Goal: Transaction & Acquisition: Purchase product/service

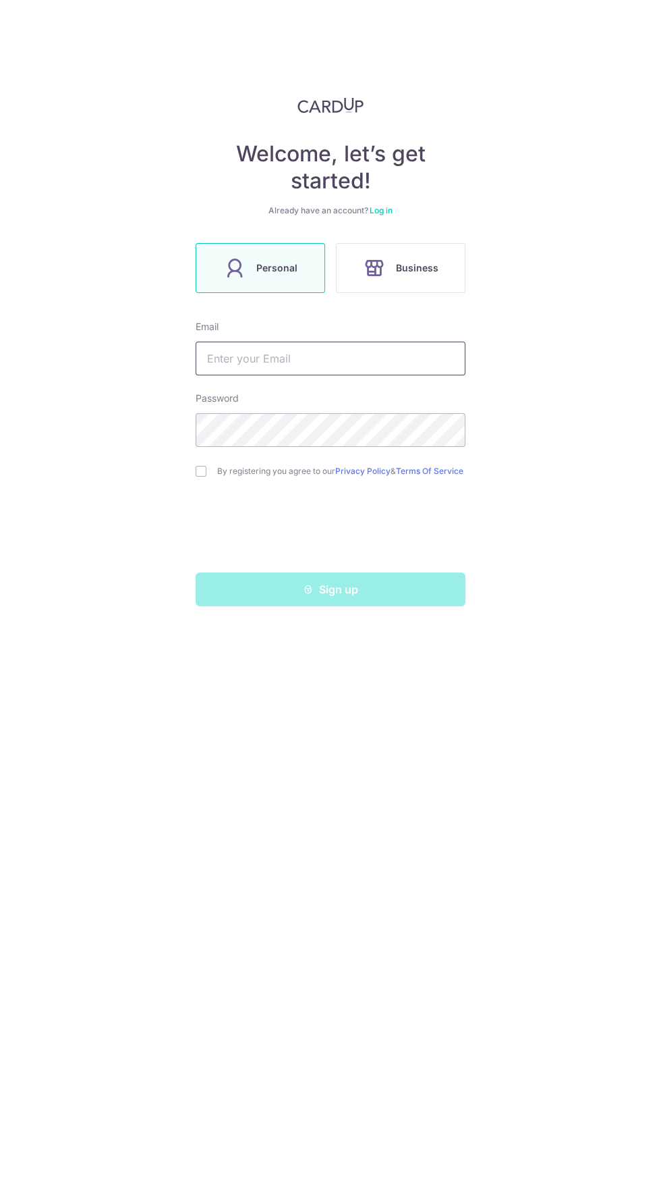
click at [250, 362] on input "text" at bounding box center [331, 358] width 270 height 34
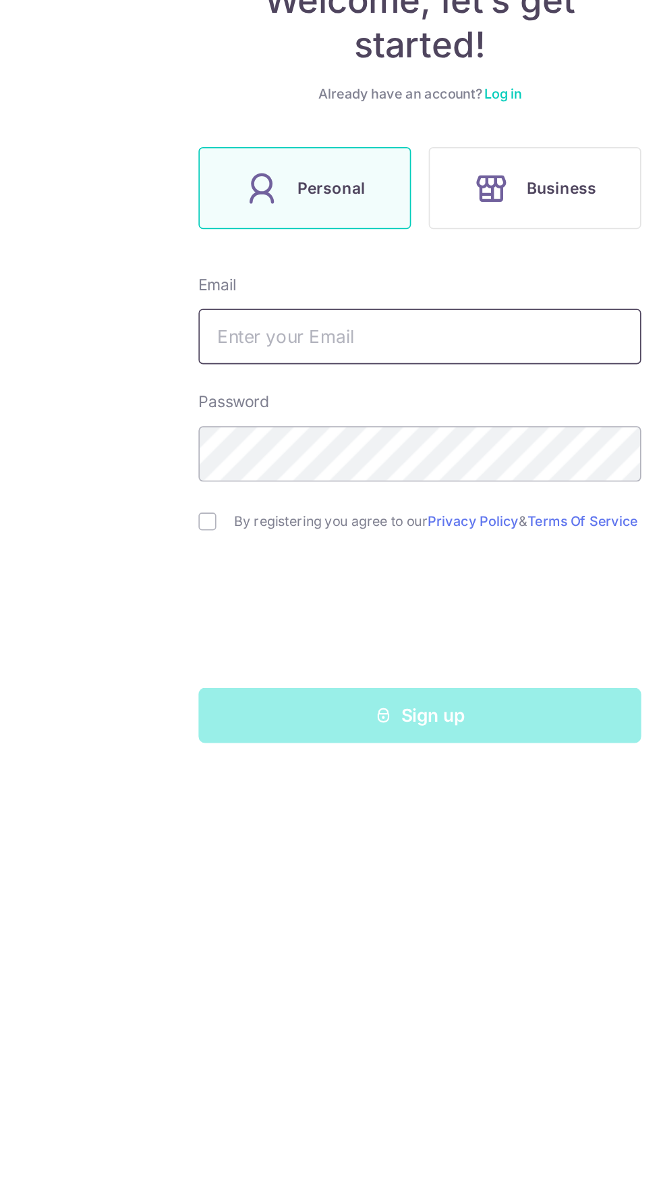
type input "Romain.gagliardi@gmail.com"
click at [199, 473] on input "checkbox" at bounding box center [201, 471] width 11 height 11
checkbox input "true"
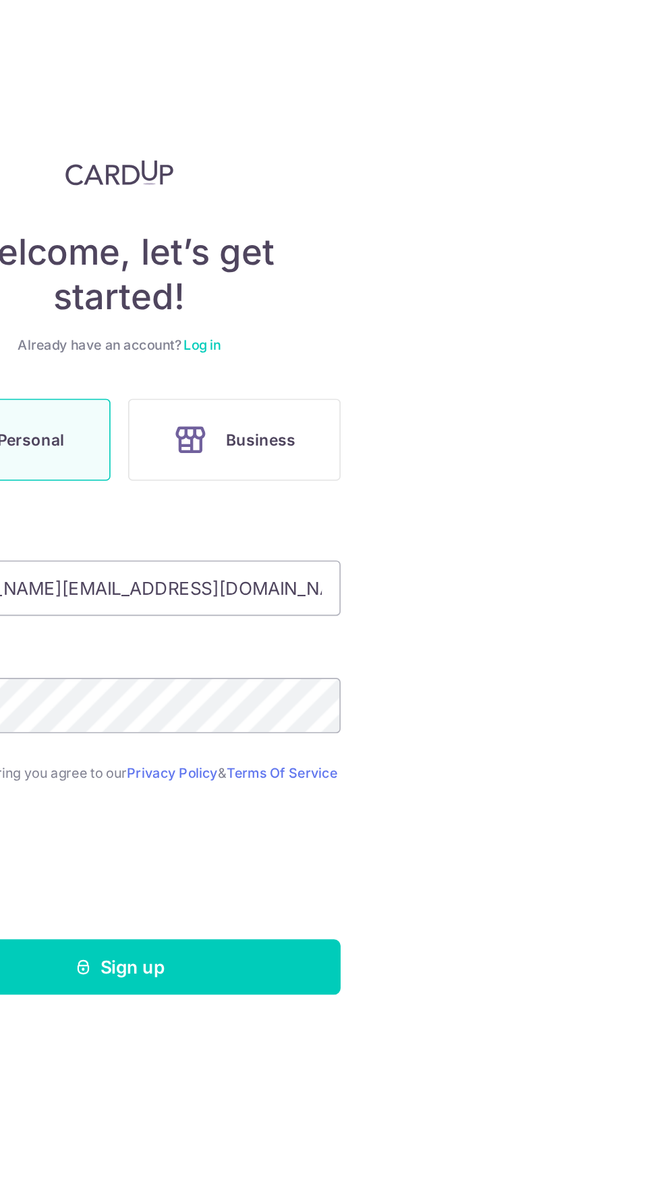
click at [390, 211] on link "Log in" at bounding box center [381, 210] width 23 height 10
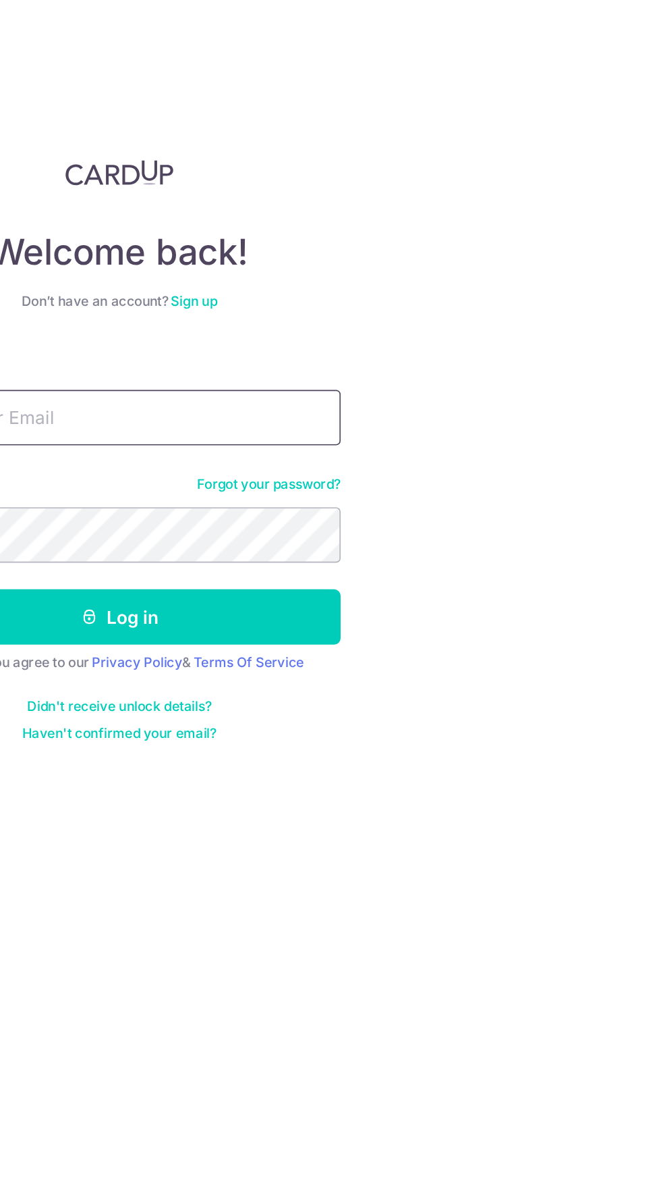
click at [331, 249] on input "Email" at bounding box center [331, 255] width 270 height 34
type input "Romain.gagliardi@gmail.com"
click at [196, 359] on button "Log in" at bounding box center [331, 376] width 270 height 34
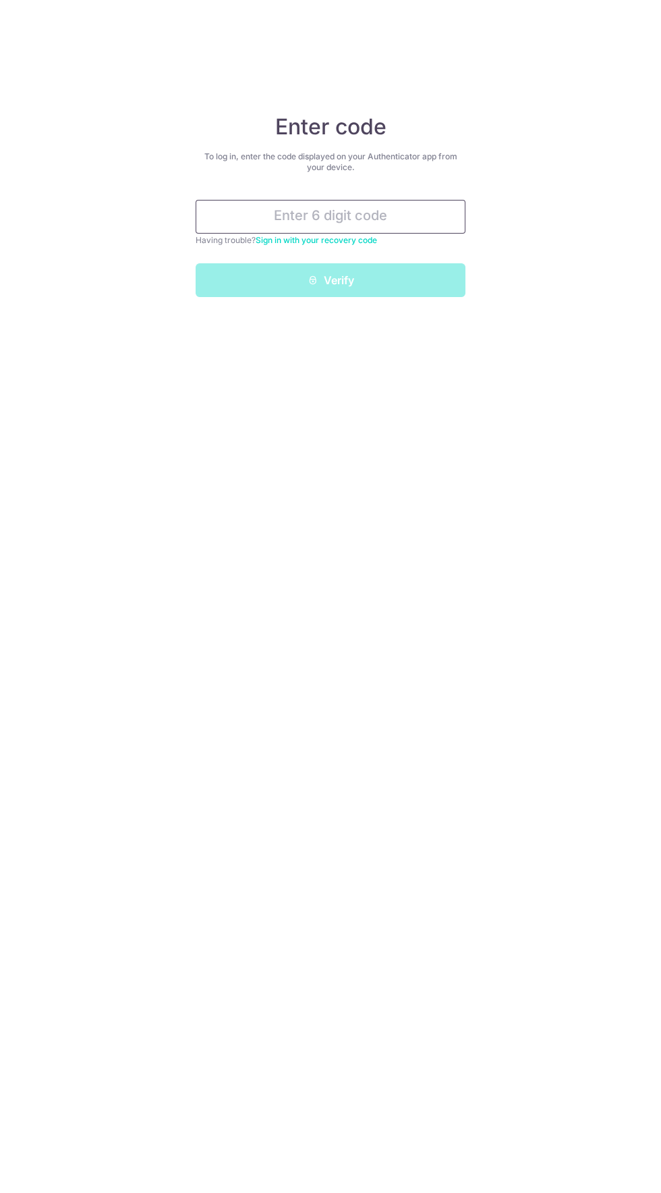
click at [273, 217] on input "text" at bounding box center [331, 217] width 270 height 34
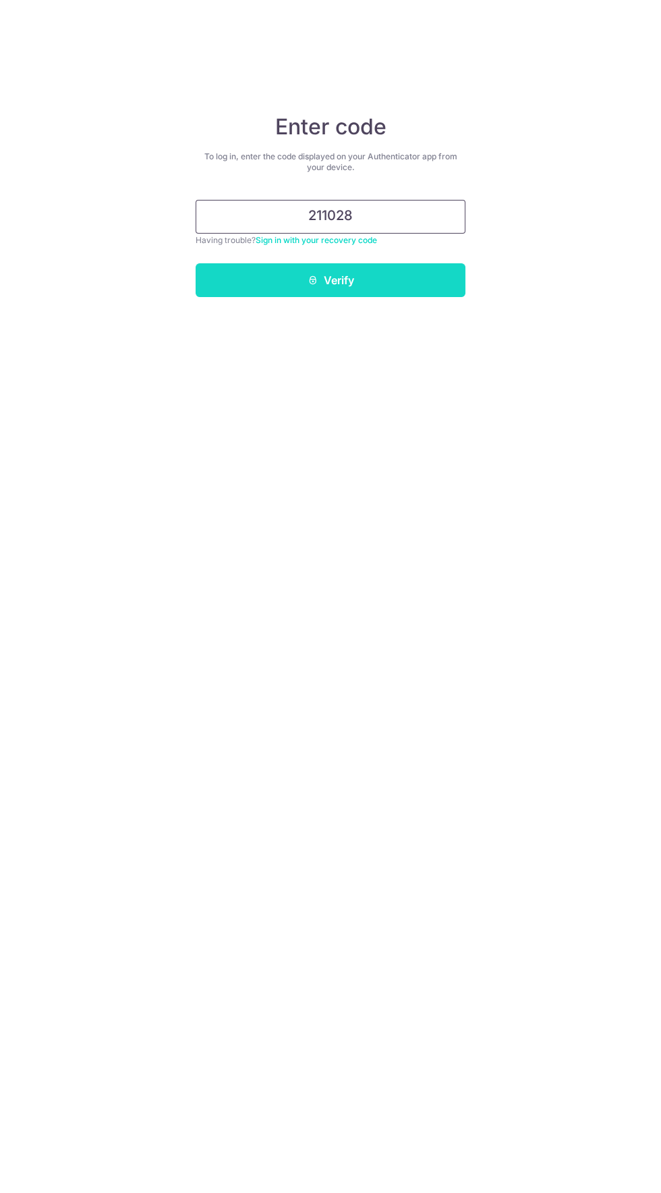
type input "211028"
click at [267, 279] on button "Verify" at bounding box center [331, 280] width 270 height 34
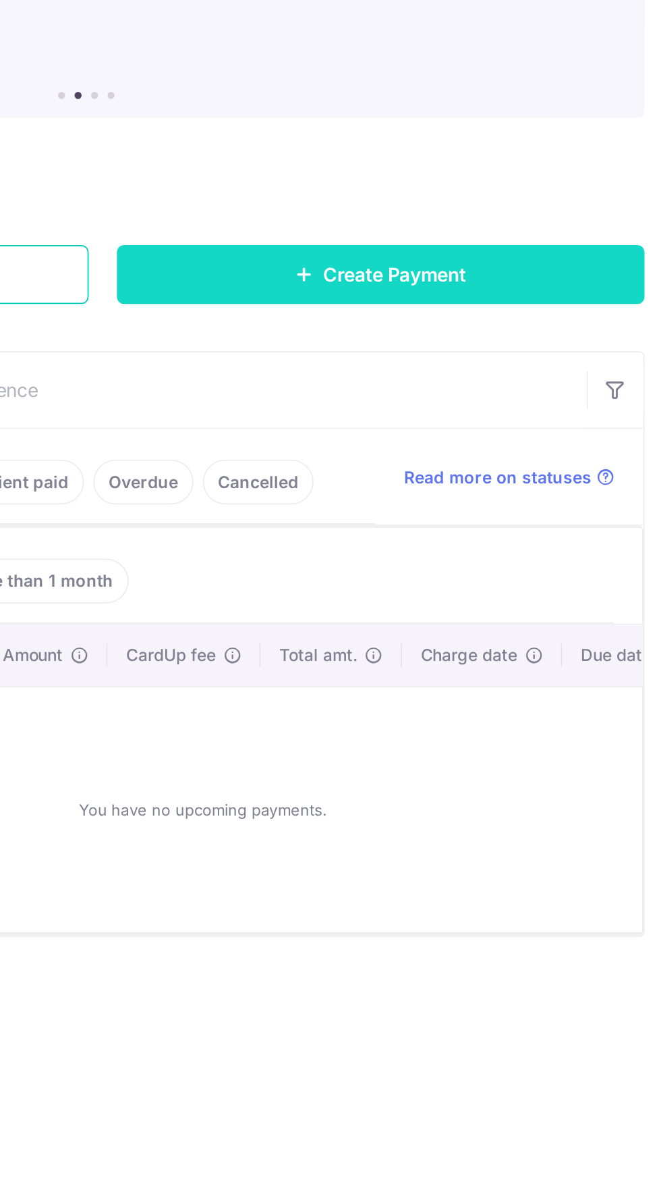
click at [476, 308] on span "Create Payment" at bounding box center [507, 309] width 82 height 16
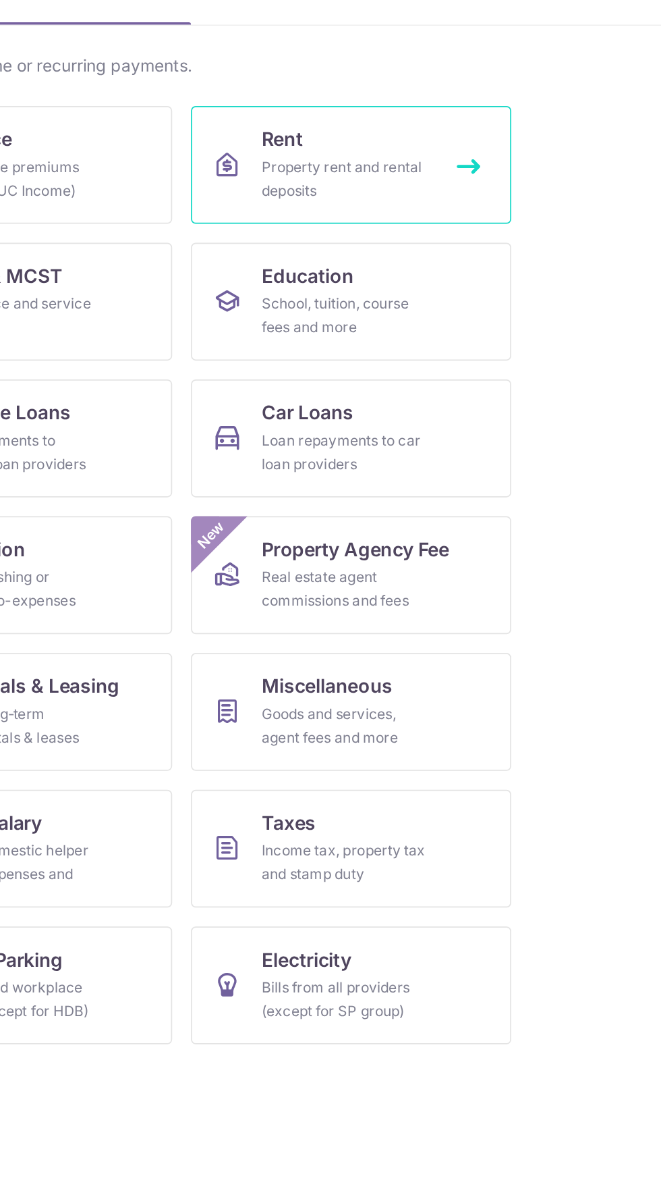
click at [397, 240] on link "Rent Property rent and rental deposits" at bounding box center [423, 246] width 184 height 67
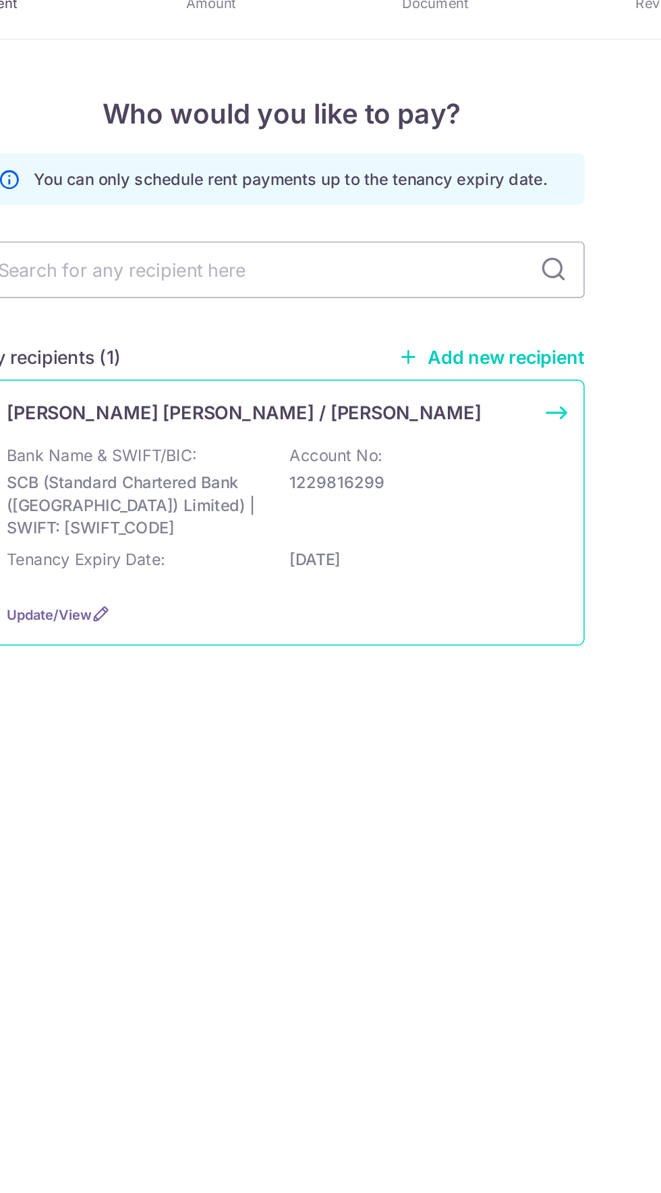
click at [290, 301] on div "Fong Chee Hsiung / Hu Siow Peng Bank Name & SWIFT/BIC: SCB (Standard Chartered …" at bounding box center [331, 352] width 362 height 159
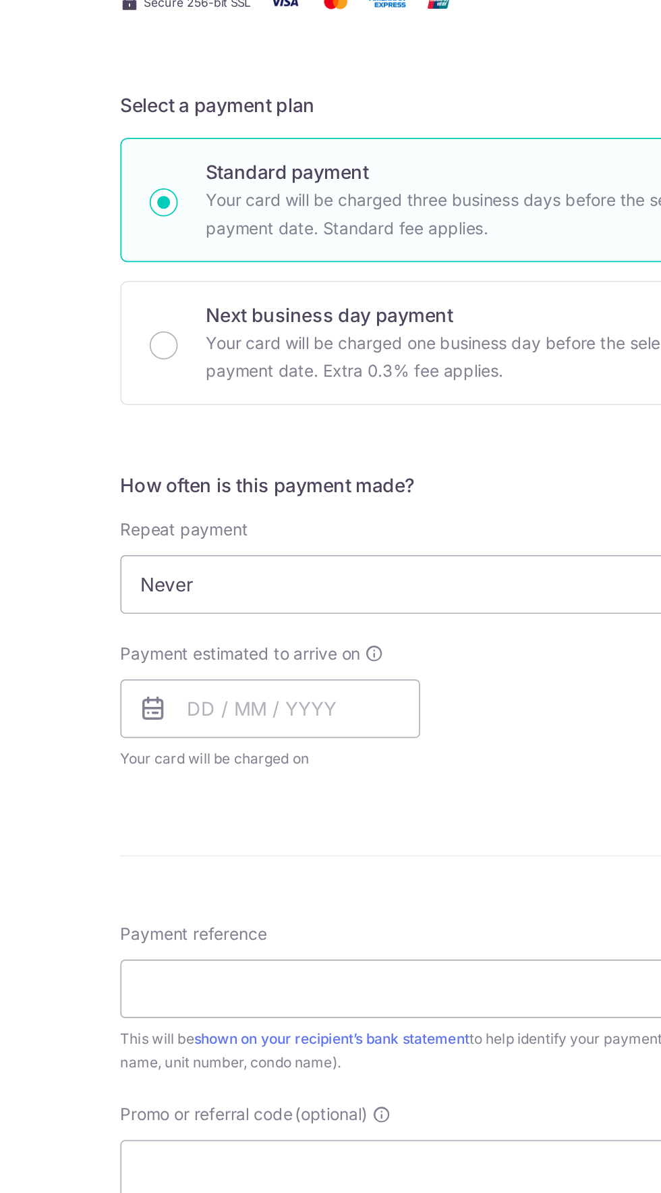
click at [398, 653] on span "Never" at bounding box center [330, 665] width 360 height 32
click at [238, 738] on input "text" at bounding box center [236, 736] width 173 height 34
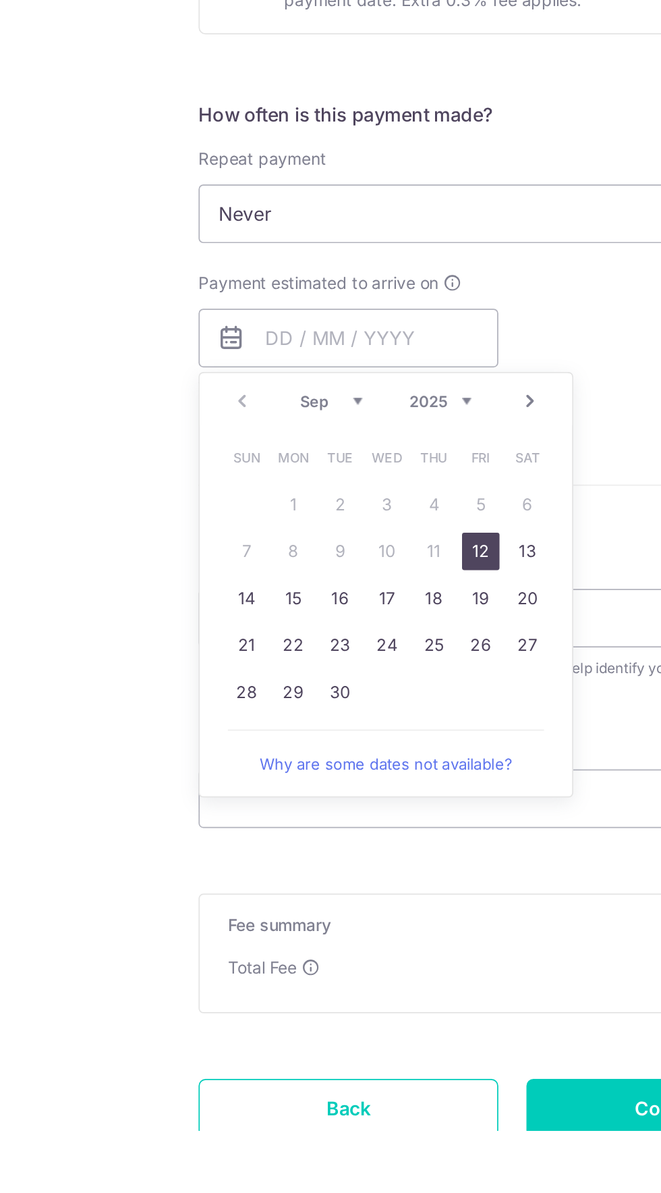
click at [284, 886] on link "18" at bounding box center [286, 886] width 22 height 22
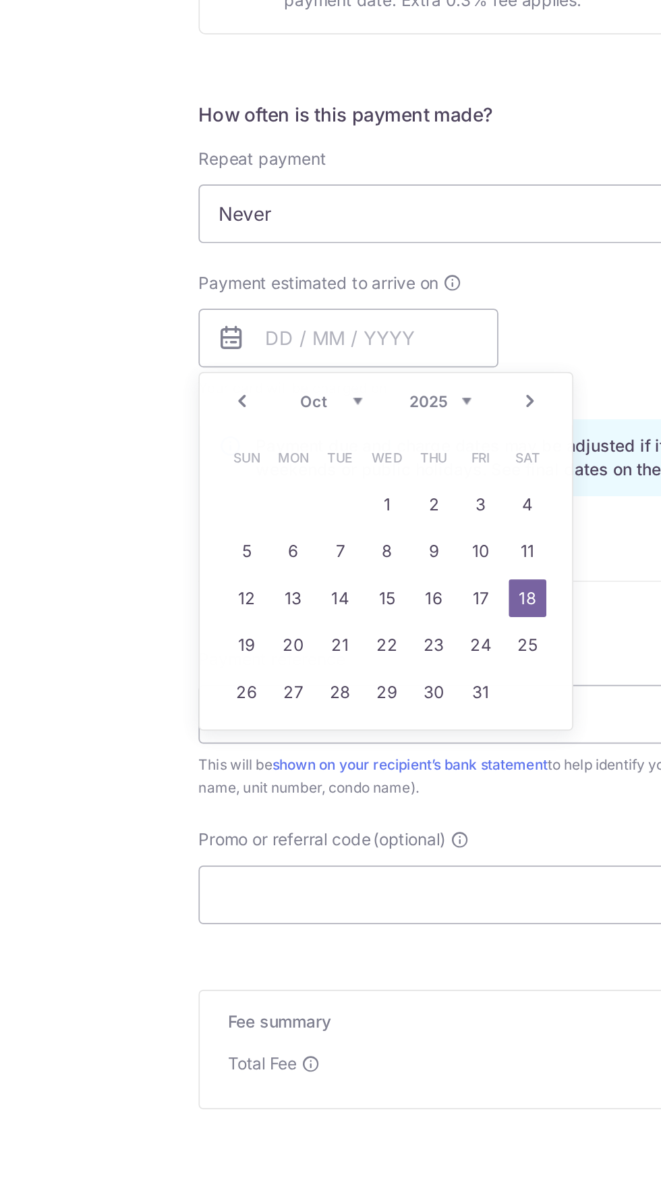
type input "18/09/2025"
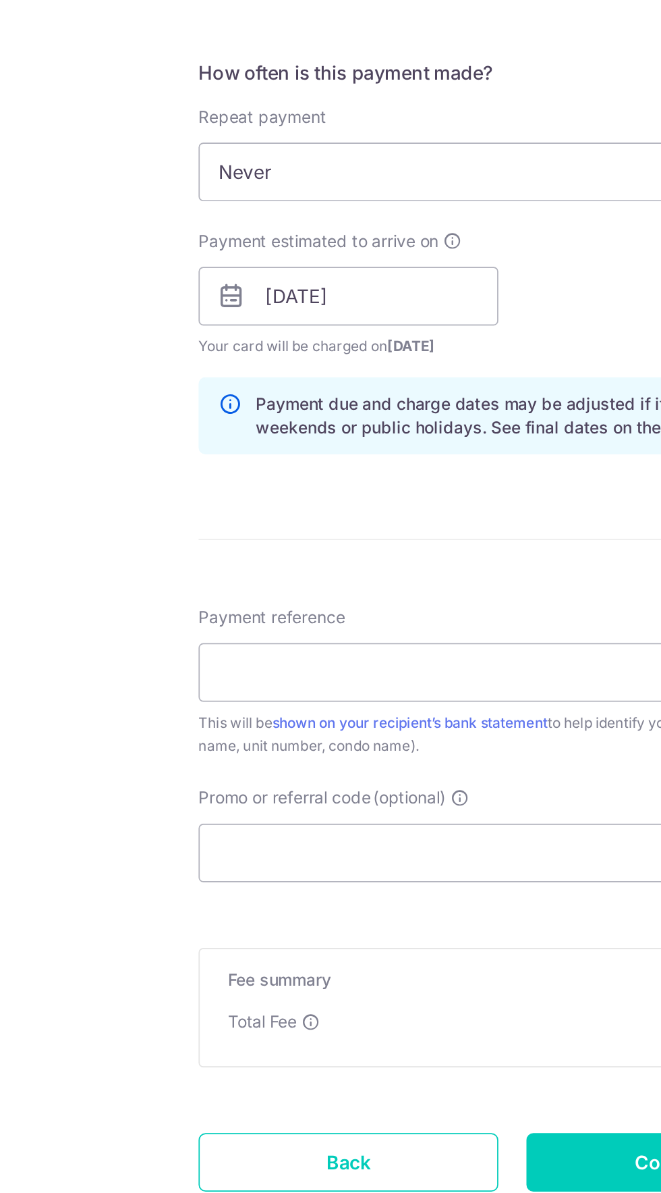
scroll to position [61, 0]
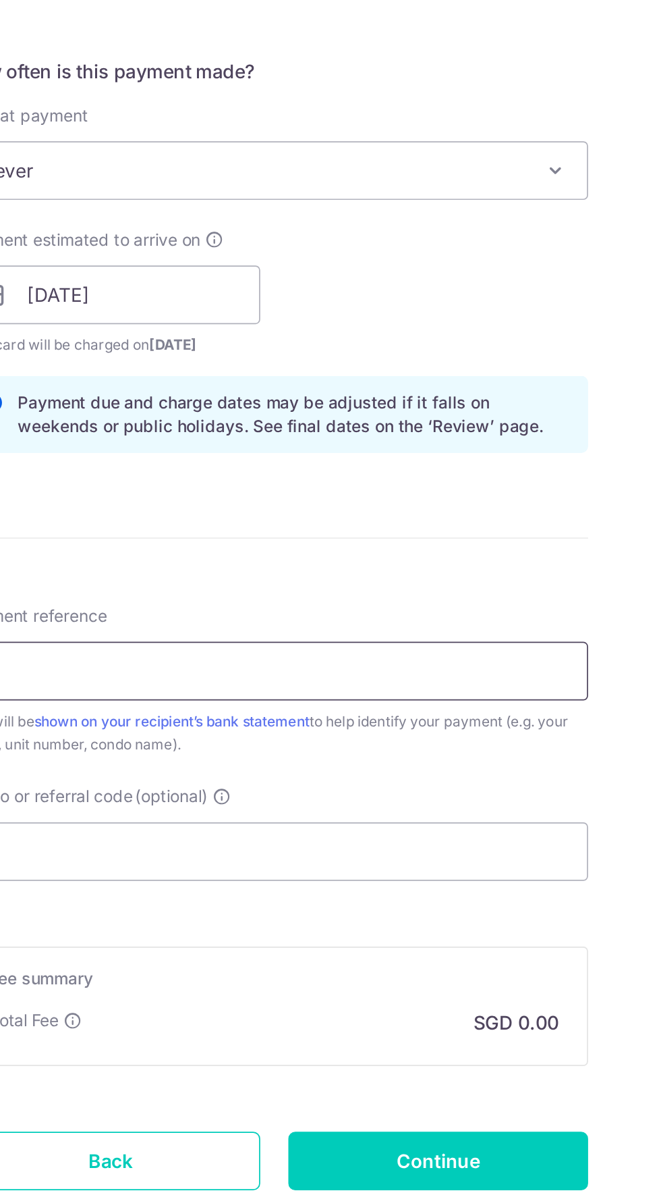
click at [422, 892] on input "Payment reference" at bounding box center [331, 892] width 362 height 34
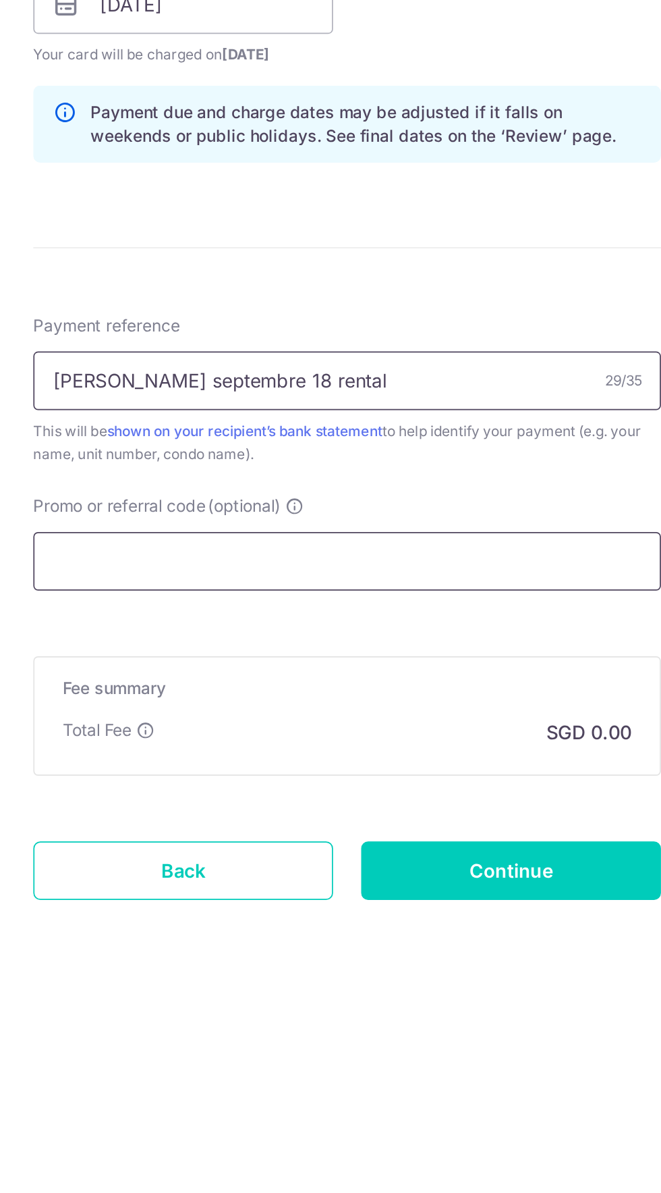
type input "Gagliardi septembre 18 rental"
click at [184, 993] on input "Promo or referral code (optional)" at bounding box center [331, 996] width 362 height 34
paste input "SAVERENT179"
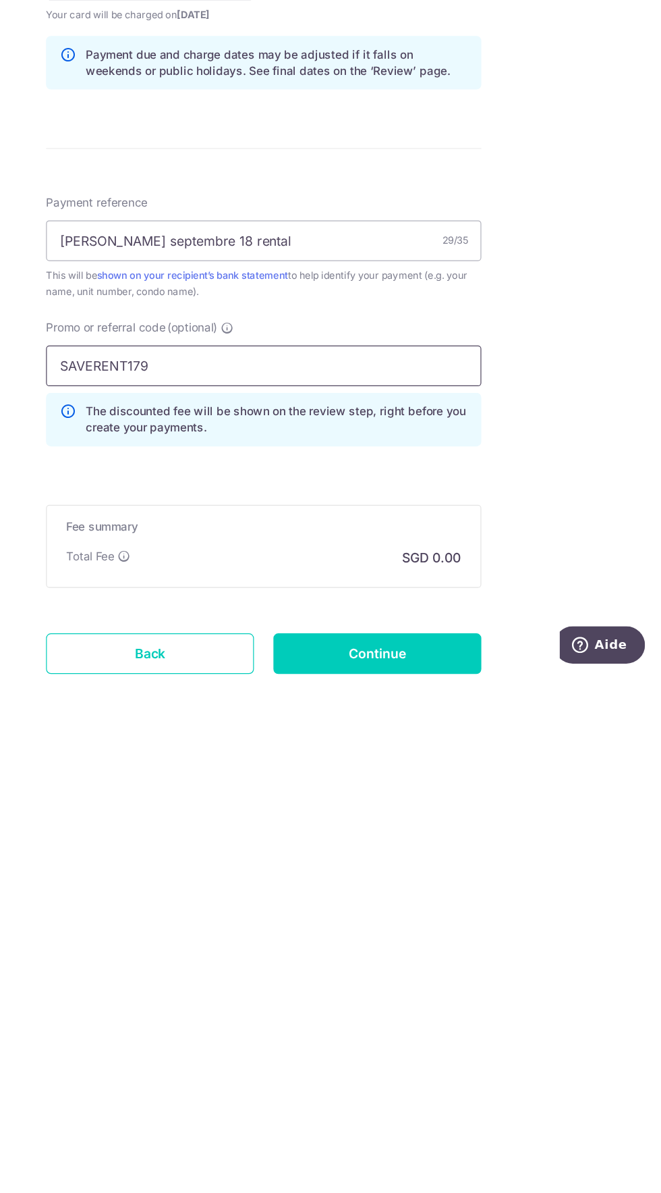
type input "SAVERENT179"
click at [568, 1045] on div "Tell us more about your payment Enter payment amount SGD Select Card Select opt…" at bounding box center [330, 621] width 661 height 1343
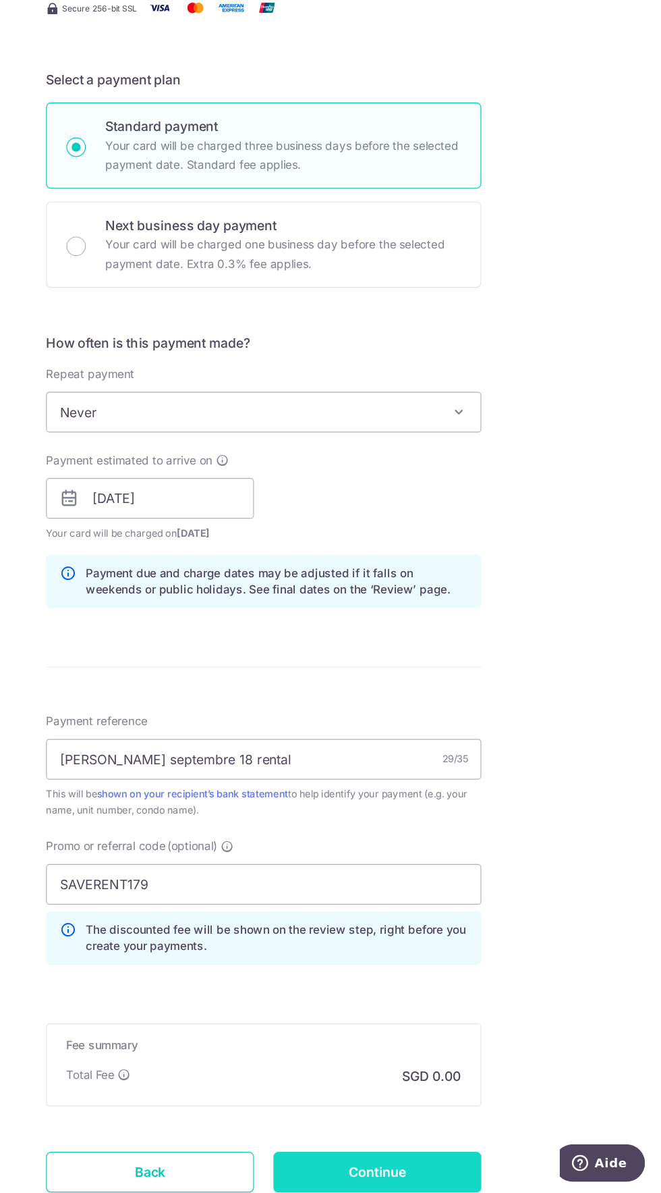
click at [470, 1173] on input "Continue" at bounding box center [425, 1175] width 173 height 34
type input "Create Schedule"
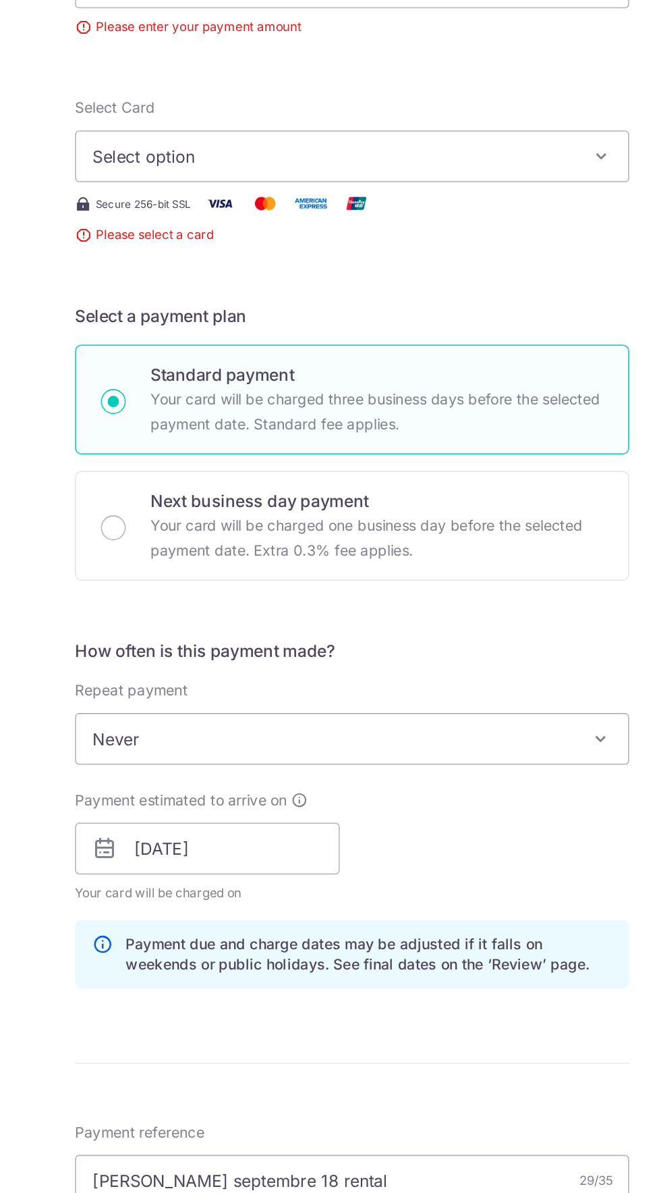
click at [196, 300] on button "Select option" at bounding box center [331, 317] width 362 height 34
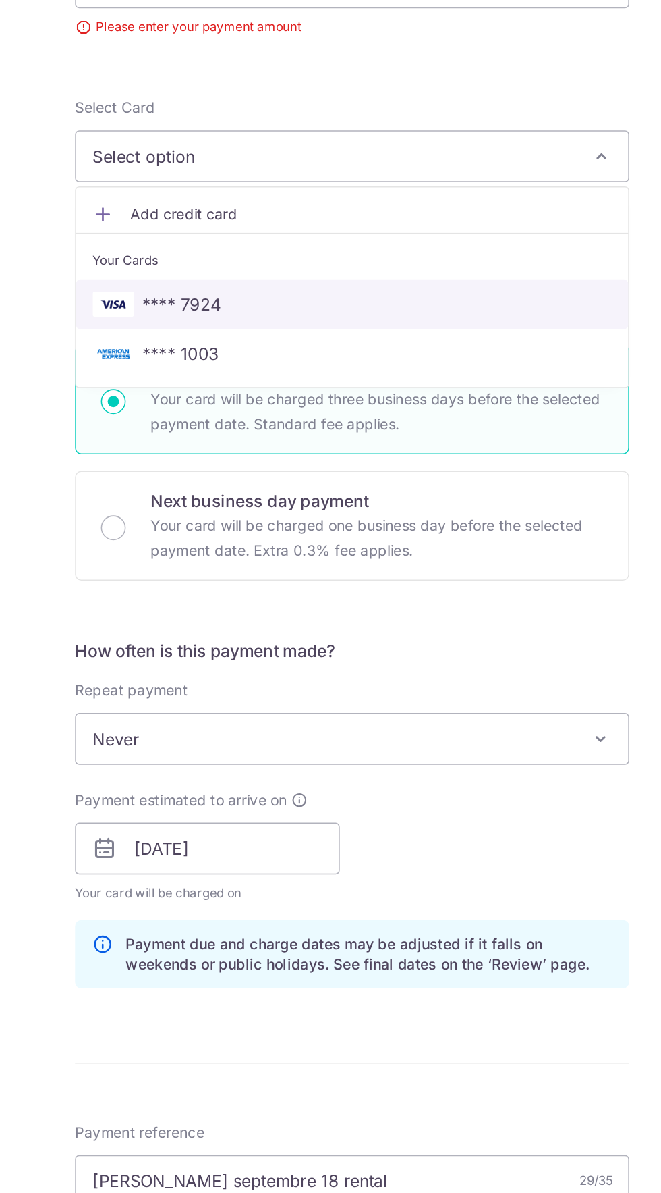
click at [194, 406] on span "**** 7924" at bounding box center [219, 414] width 51 height 16
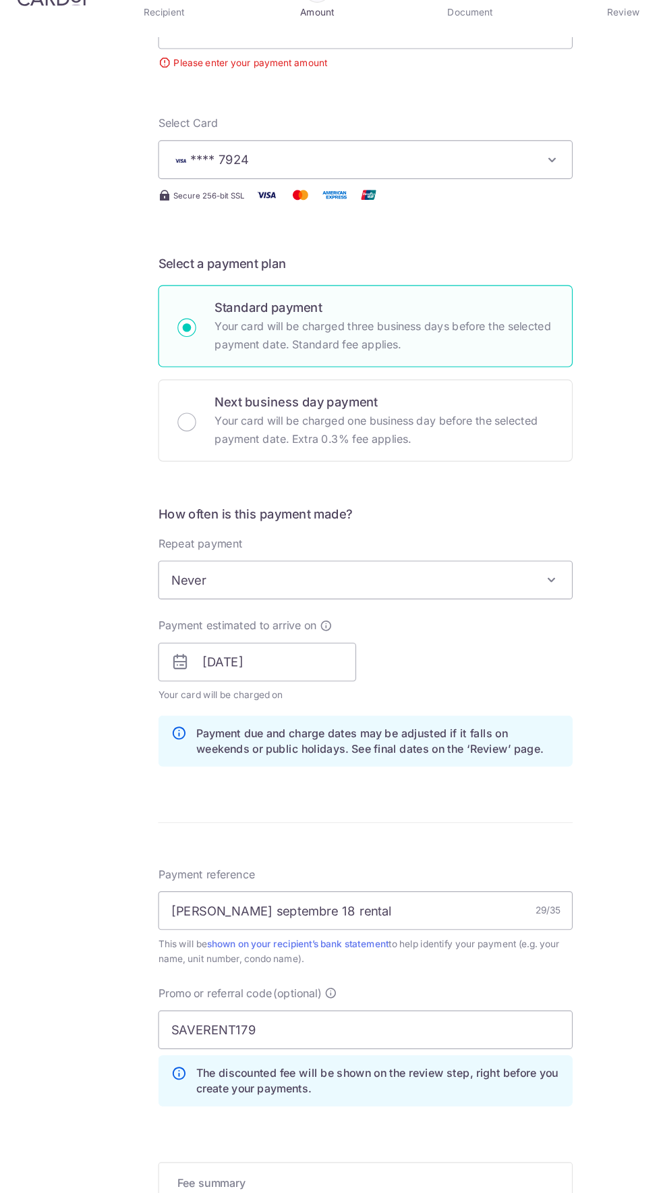
scroll to position [138, 0]
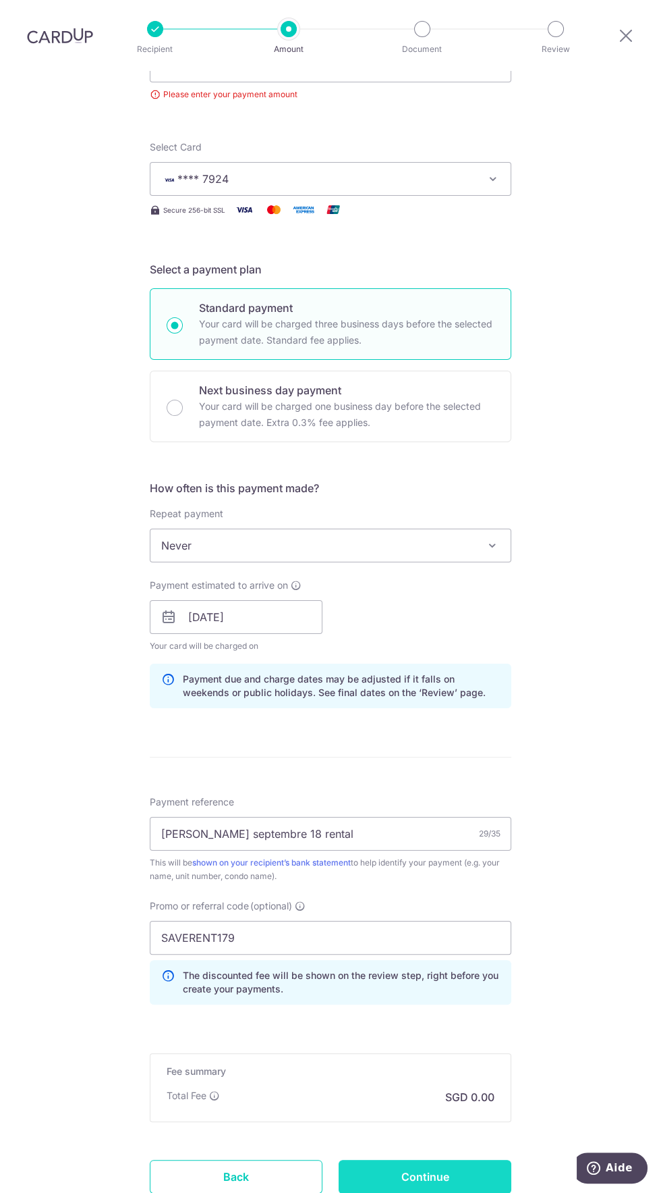
click at [490, 1159] on input "Continue" at bounding box center [425, 1176] width 173 height 34
type input "Create Schedule"
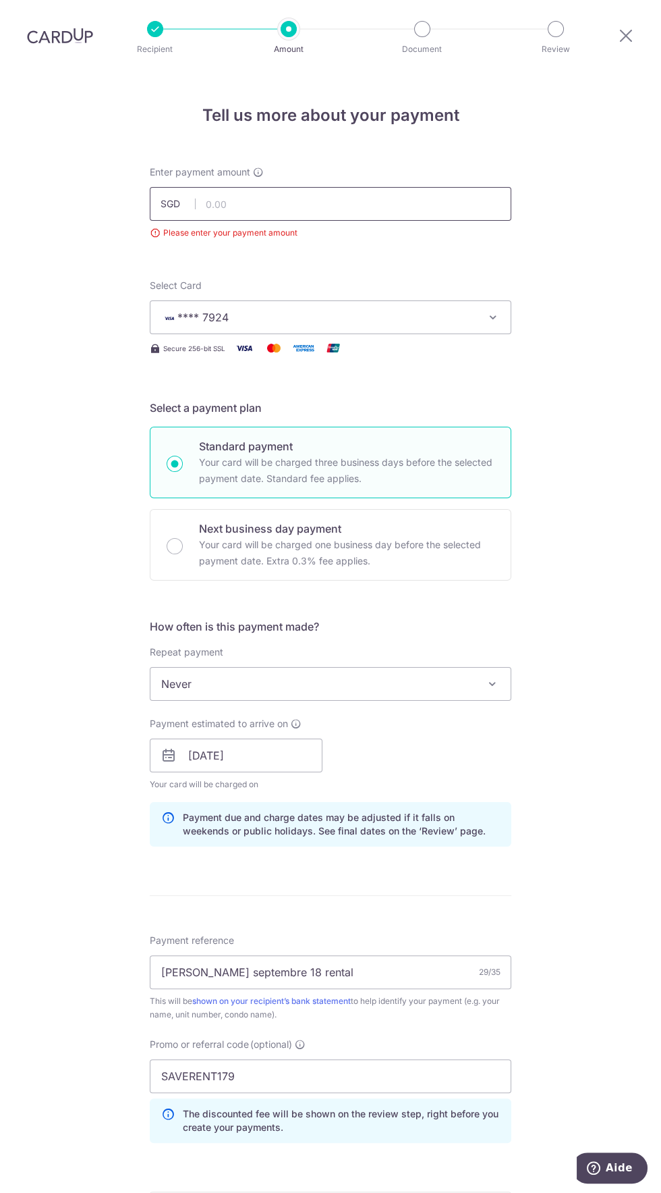
click at [228, 187] on input "text" at bounding box center [331, 204] width 362 height 34
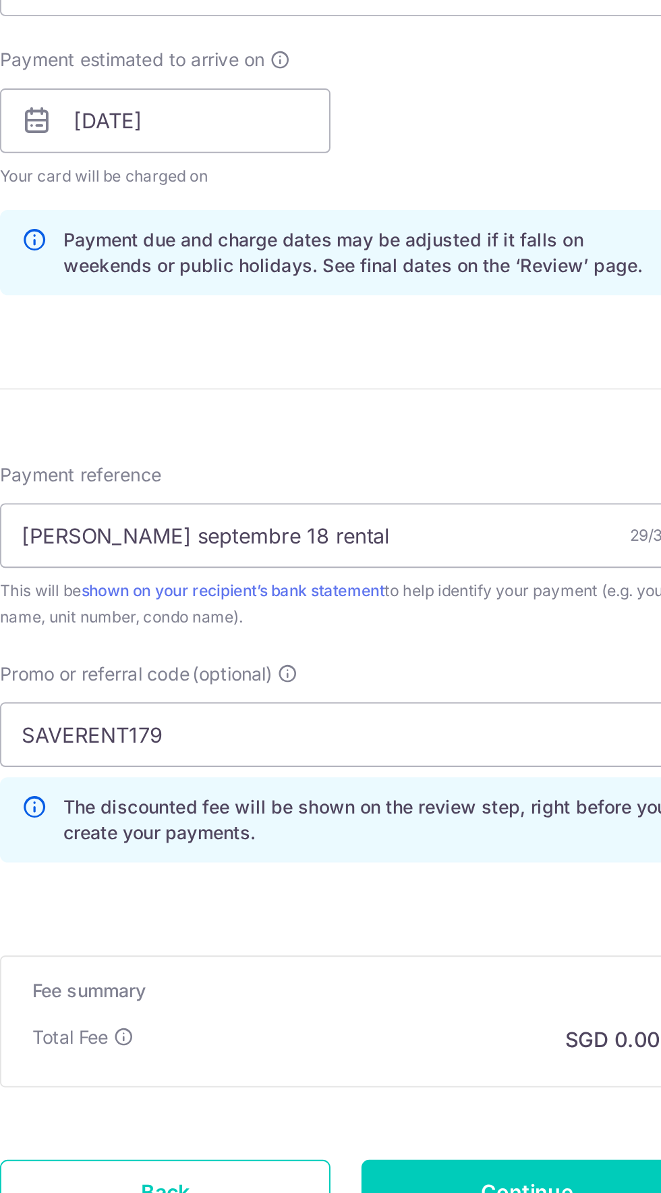
scroll to position [85, 0]
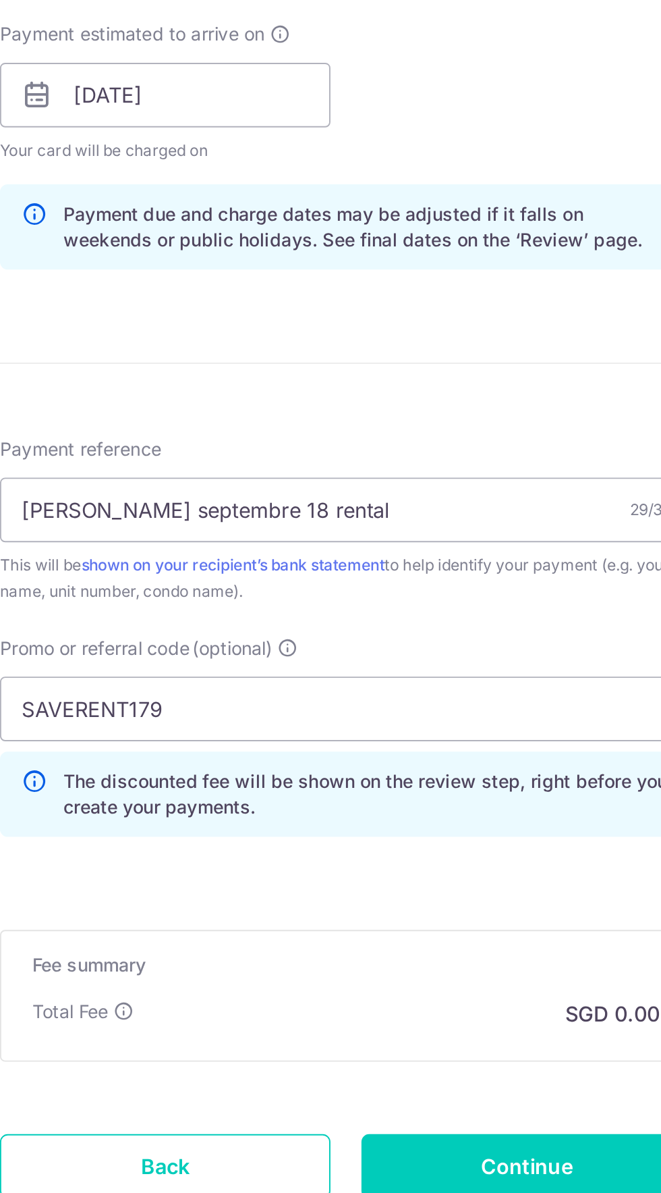
click at [250, 678] on form "Enter payment amount SGD 5000 Please enter your payment amount Select Card ****…" at bounding box center [331, 628] width 362 height 1204
type input "5,000.00"
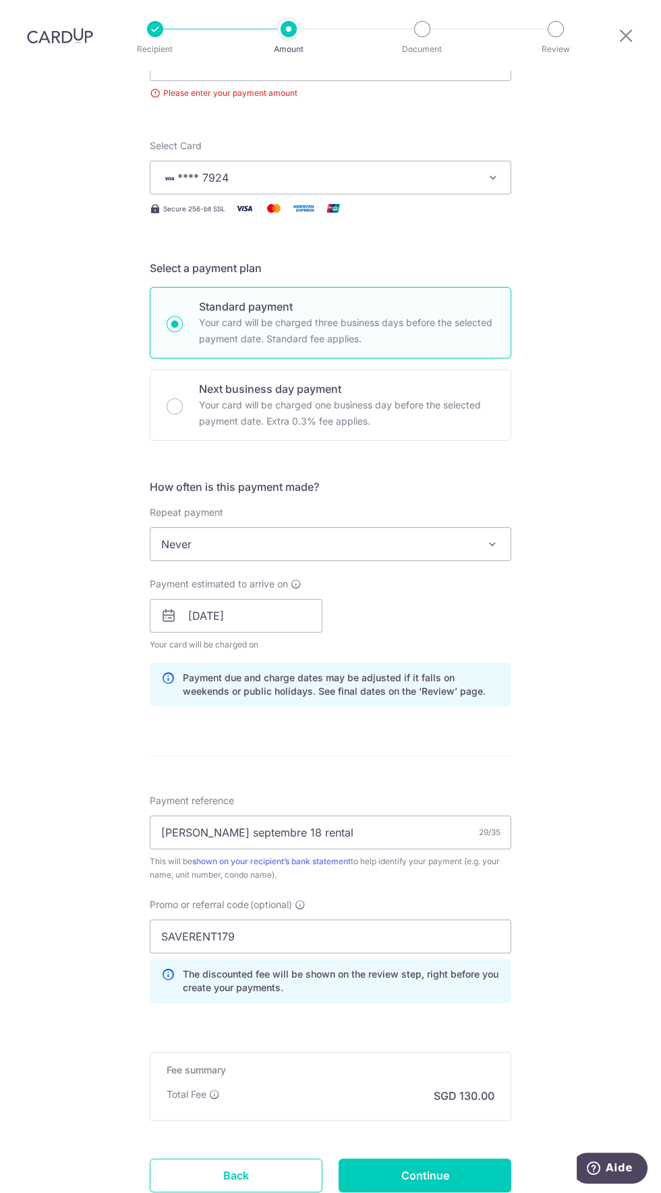
scroll to position [138, 0]
click at [496, 1159] on input "Continue" at bounding box center [425, 1176] width 173 height 34
type input "Create Schedule"
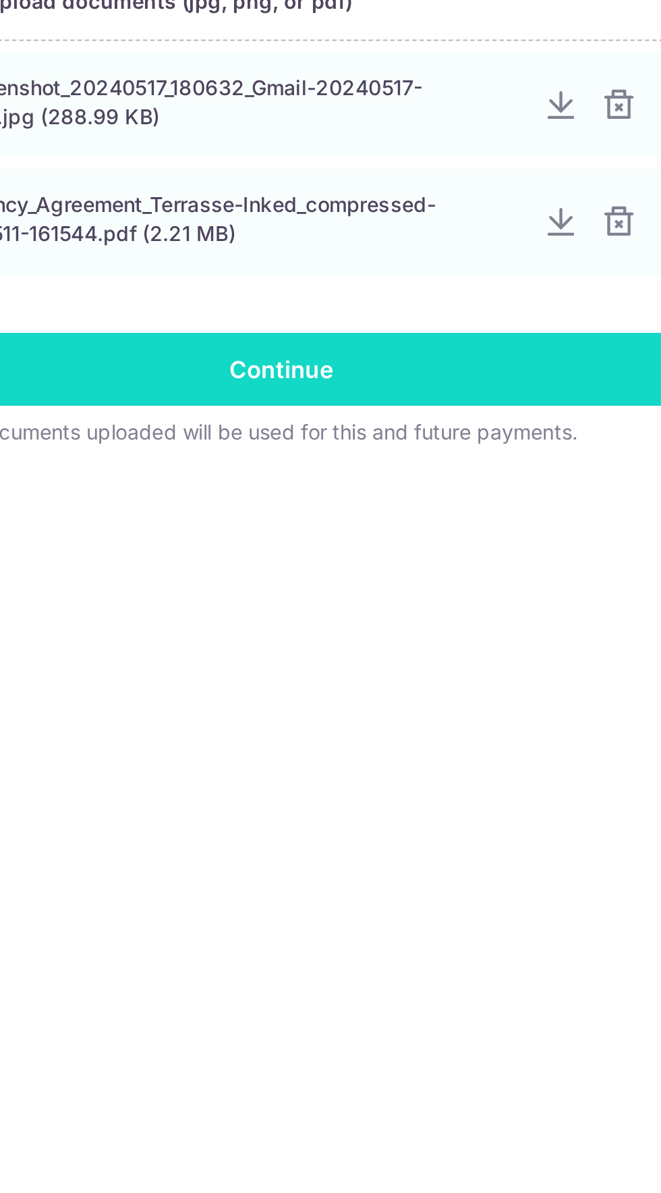
click at [299, 524] on input "Continue" at bounding box center [331, 522] width 362 height 34
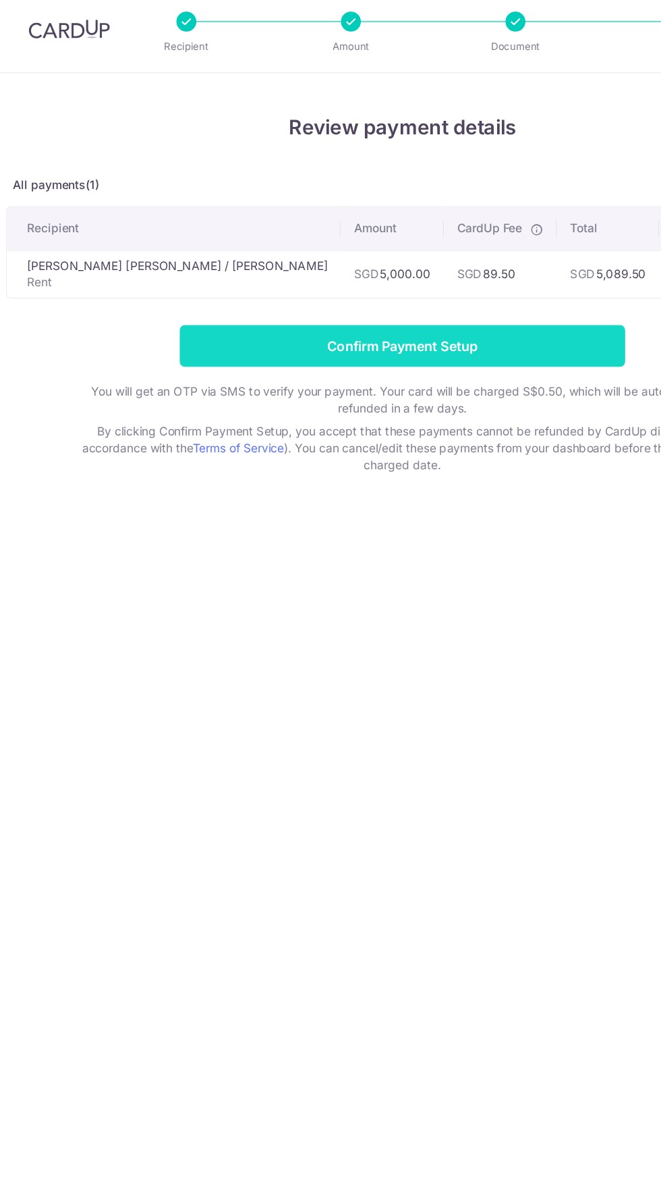
click at [240, 296] on input "Confirm Payment Setup" at bounding box center [331, 292] width 362 height 34
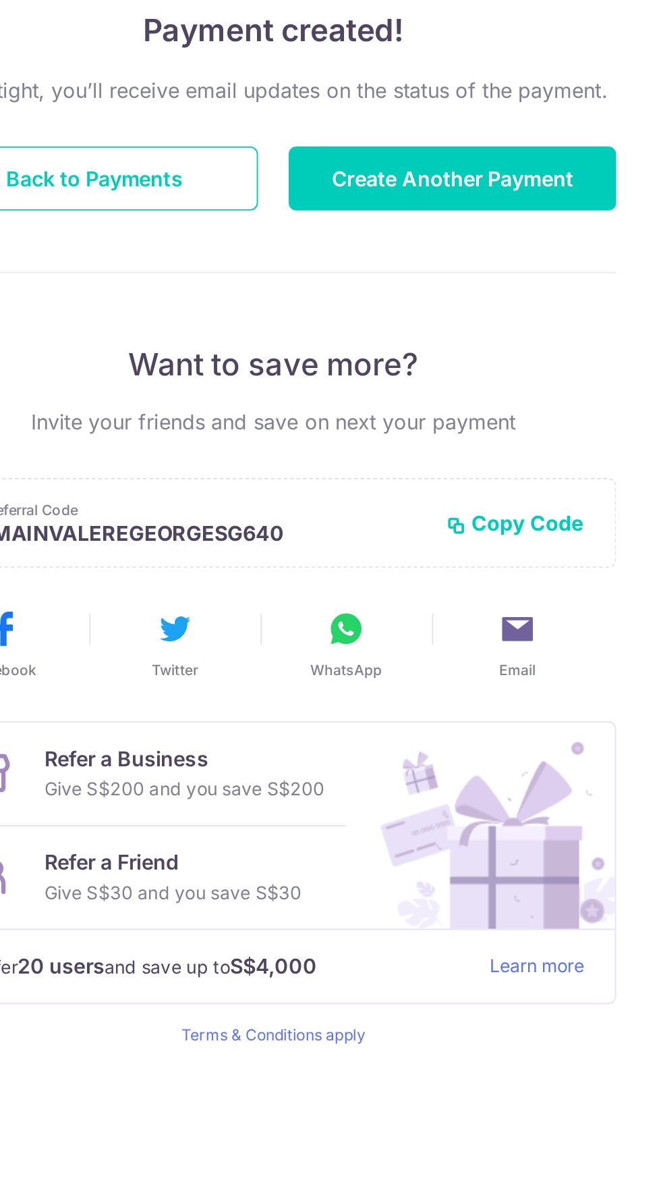
click at [383, 528] on button "WhatsApp" at bounding box center [369, 522] width 80 height 38
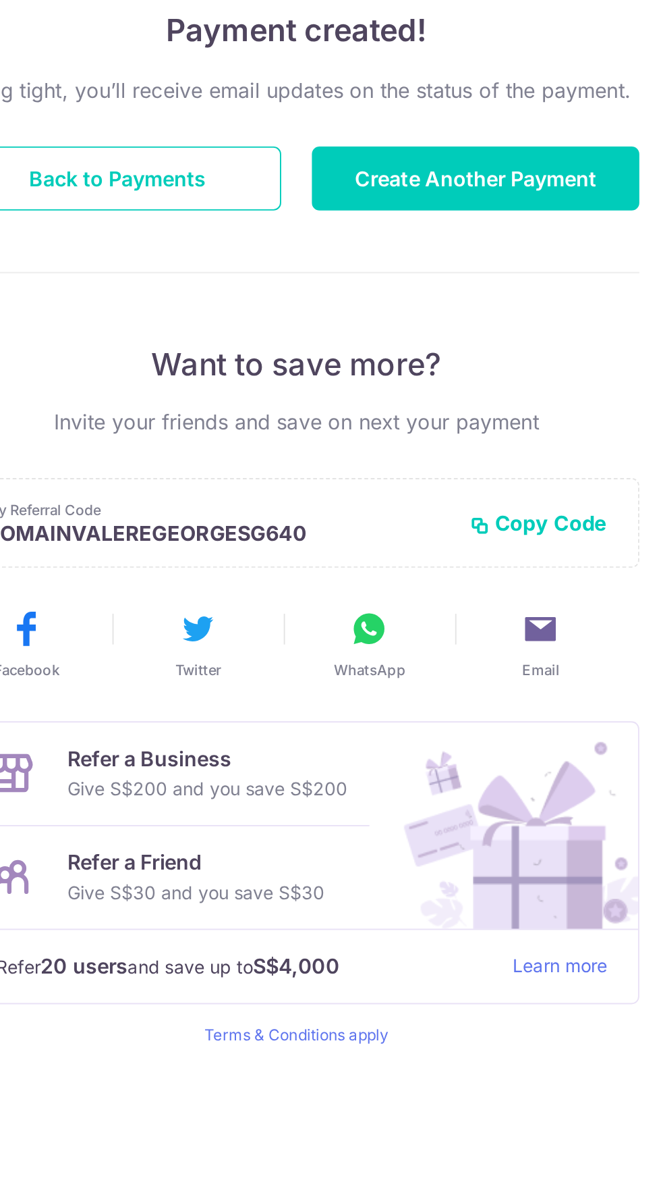
click at [469, 459] on button "Copy Code" at bounding box center [458, 457] width 73 height 13
click at [475, 524] on button "Email" at bounding box center [460, 522] width 80 height 38
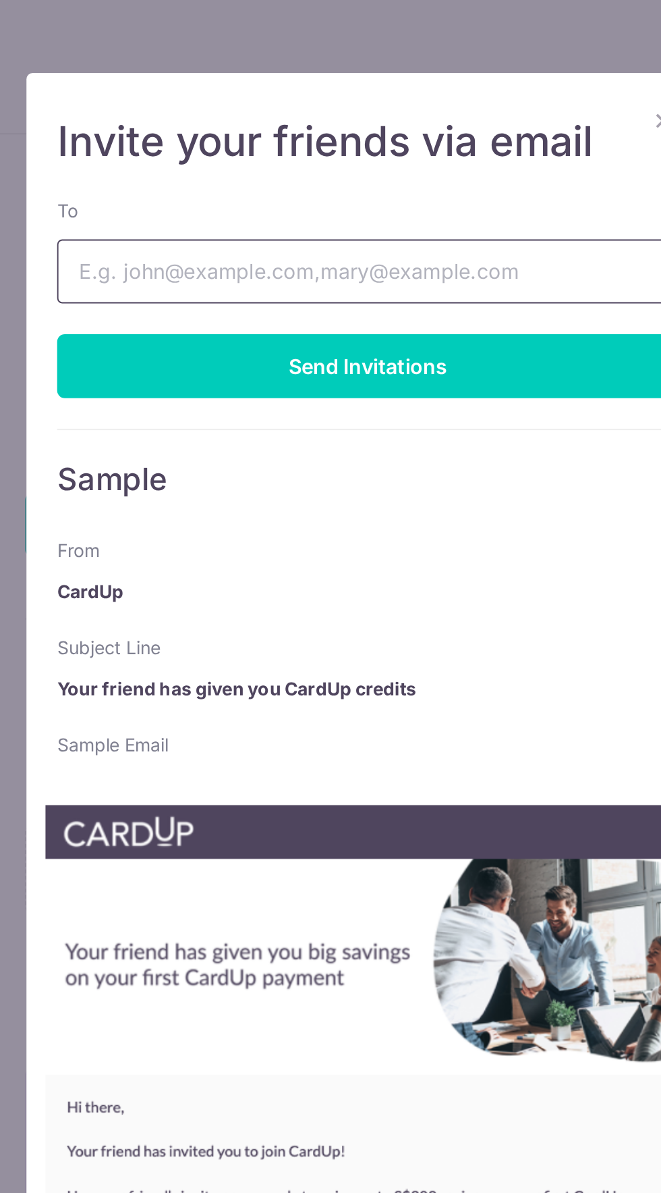
click at [211, 141] on input "To" at bounding box center [331, 143] width 328 height 34
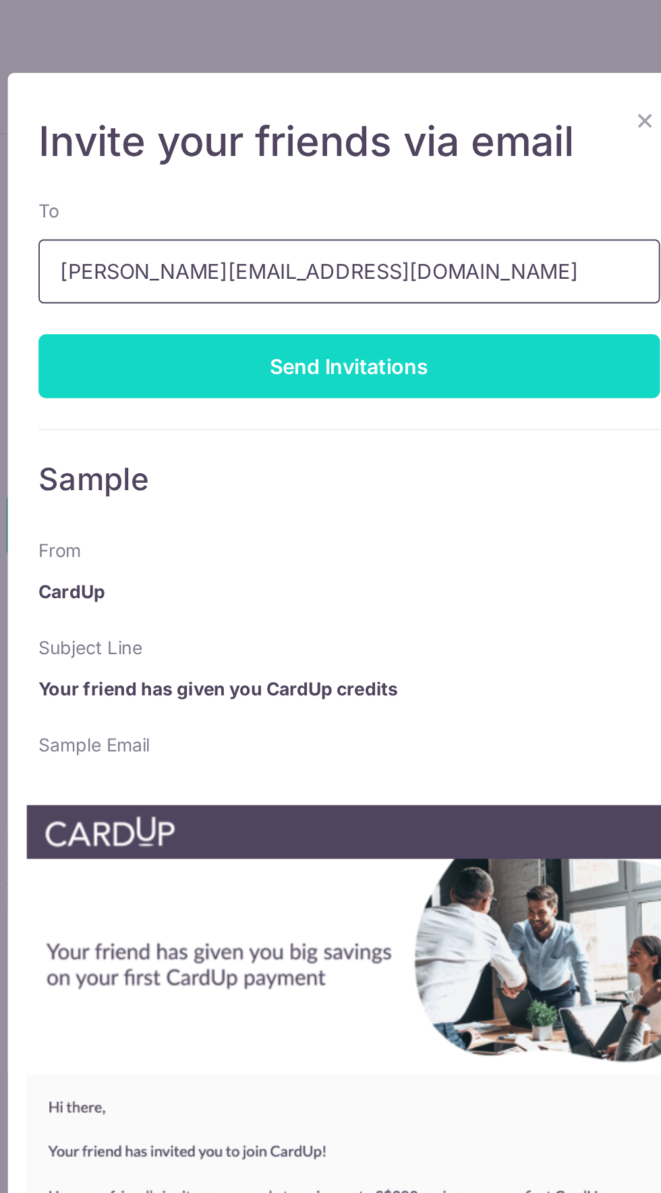
type input "Romain.pointereau@wavestone.com"
click at [249, 186] on div "Send Invitations" at bounding box center [331, 193] width 328 height 34
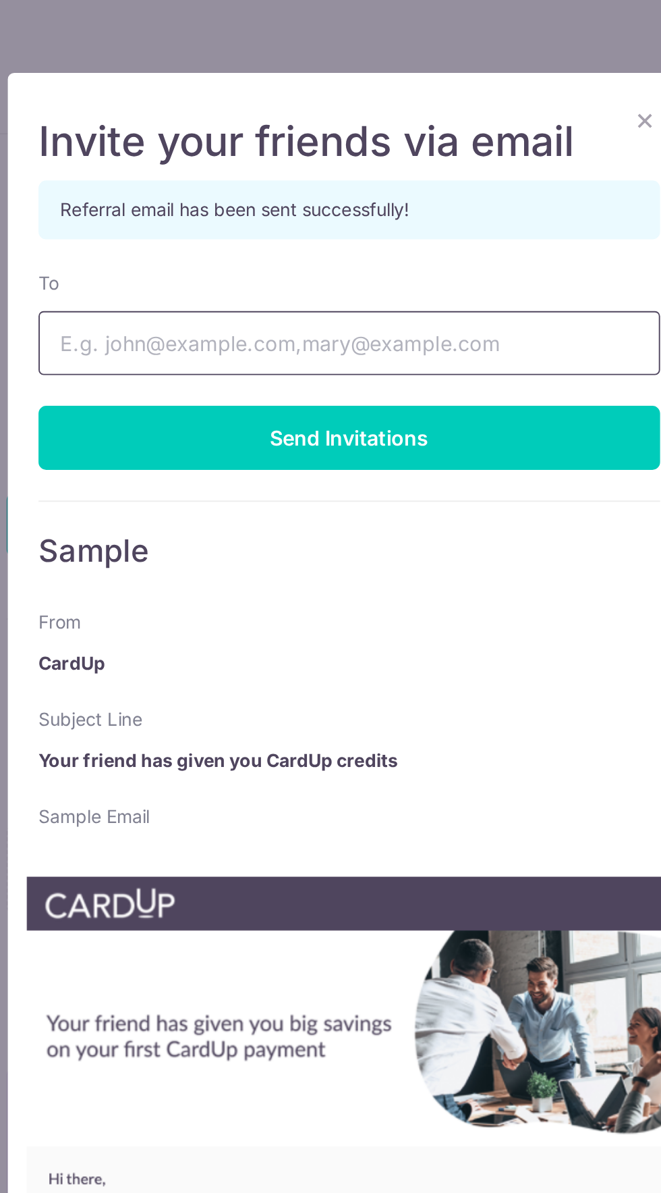
click at [223, 185] on input "To" at bounding box center [331, 181] width 328 height 34
type input "9"
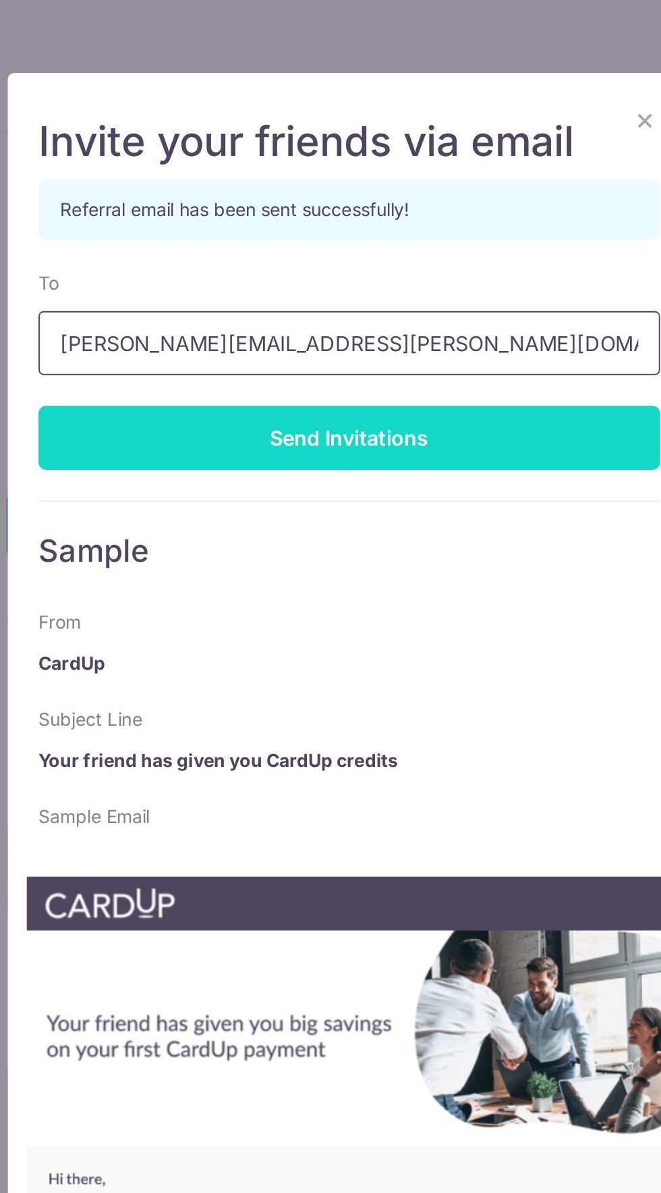
type input "Jeanne.bouaziz@wavestone.com"
click at [253, 227] on div "Send Invitations" at bounding box center [331, 231] width 328 height 34
